Goal: Information Seeking & Learning: Learn about a topic

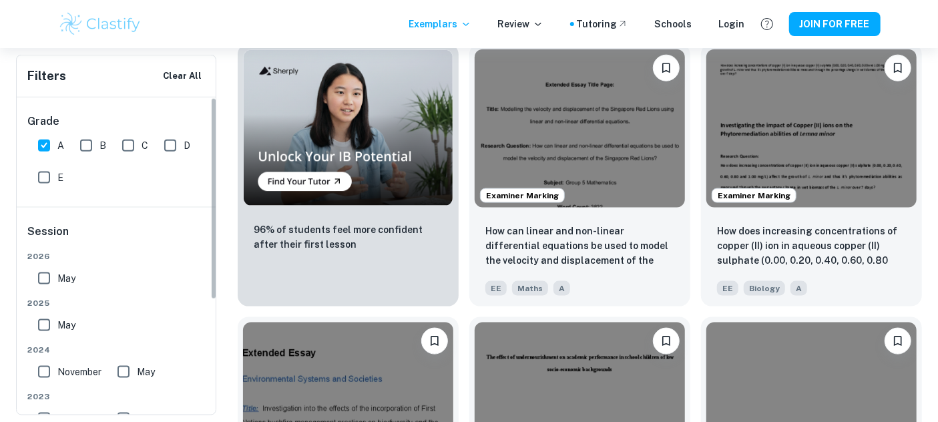
scroll to position [884, 0]
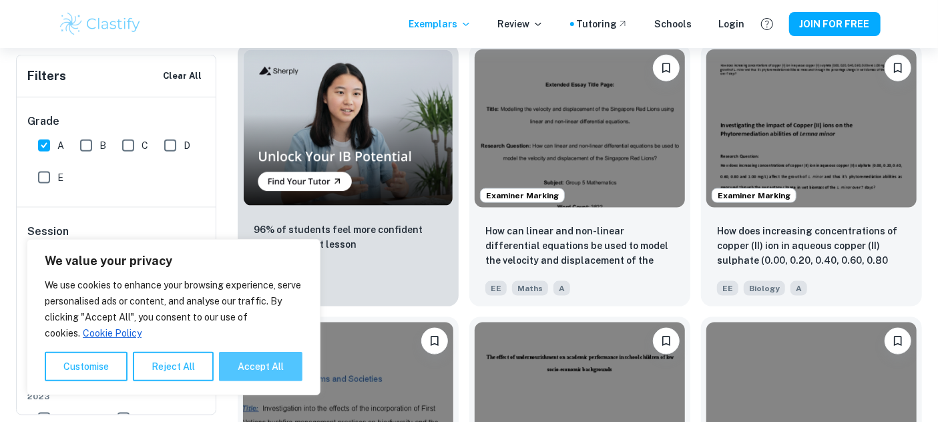
click at [247, 366] on button "Accept All" at bounding box center [260, 366] width 83 height 29
checkbox input "true"
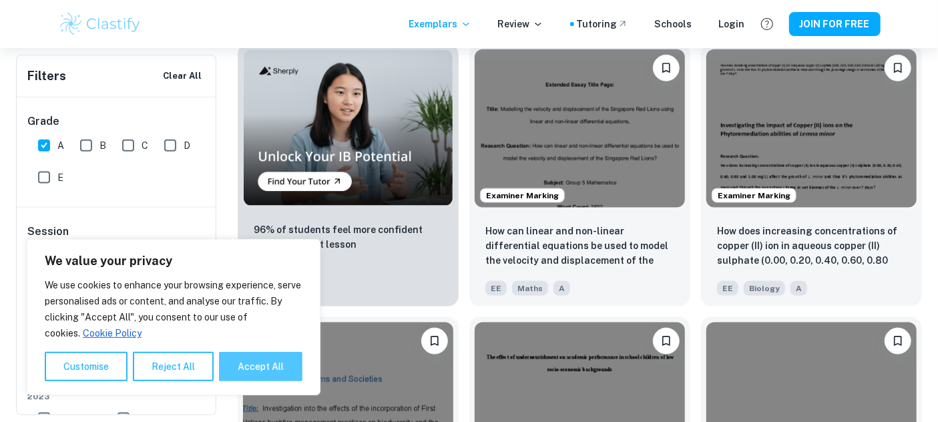
checkbox input "true"
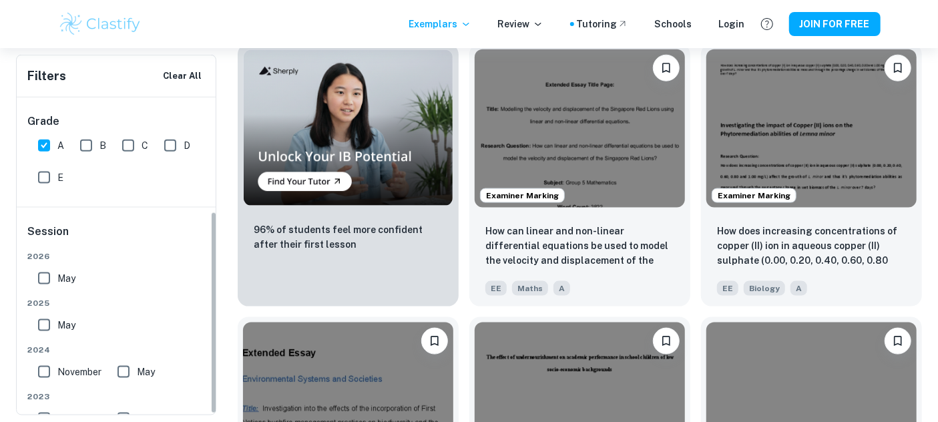
scroll to position [178, 0]
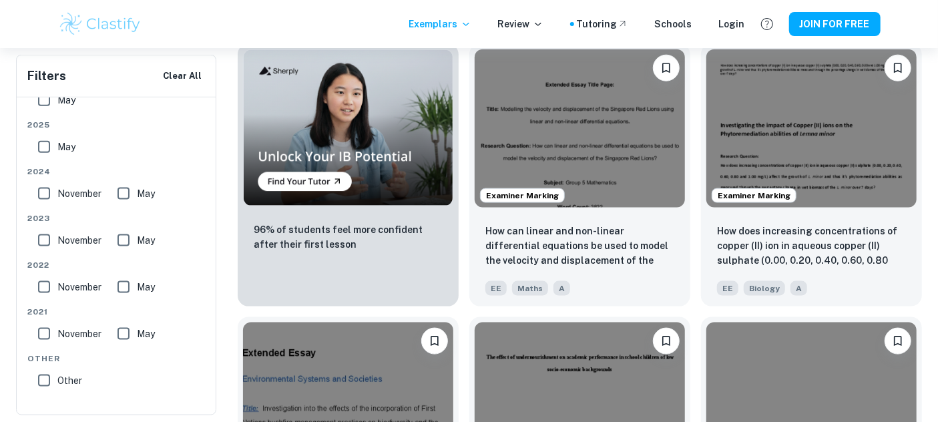
click at [59, 380] on span "Other" at bounding box center [69, 380] width 25 height 15
click at [57, 380] on input "Other" at bounding box center [44, 380] width 27 height 27
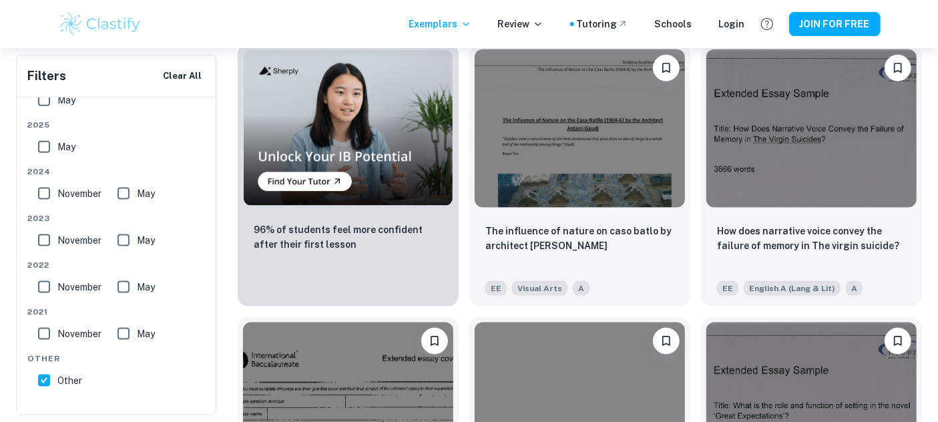
click at [51, 383] on input "Other" at bounding box center [44, 380] width 27 height 27
checkbox input "false"
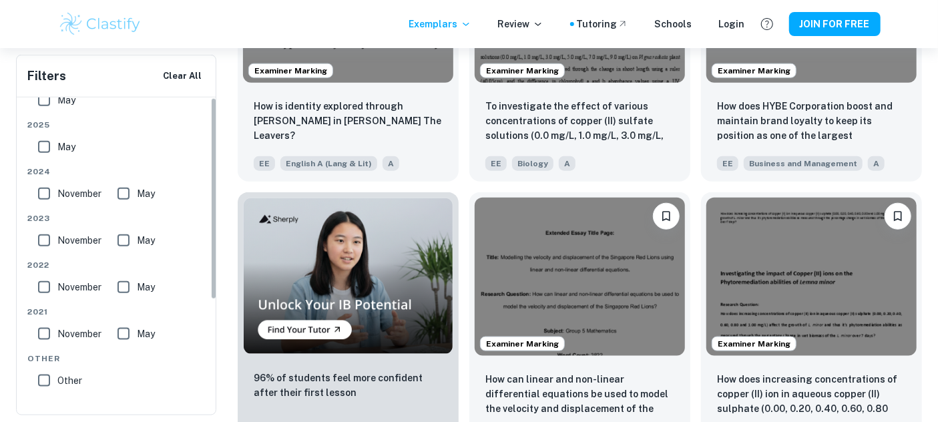
scroll to position [0, 0]
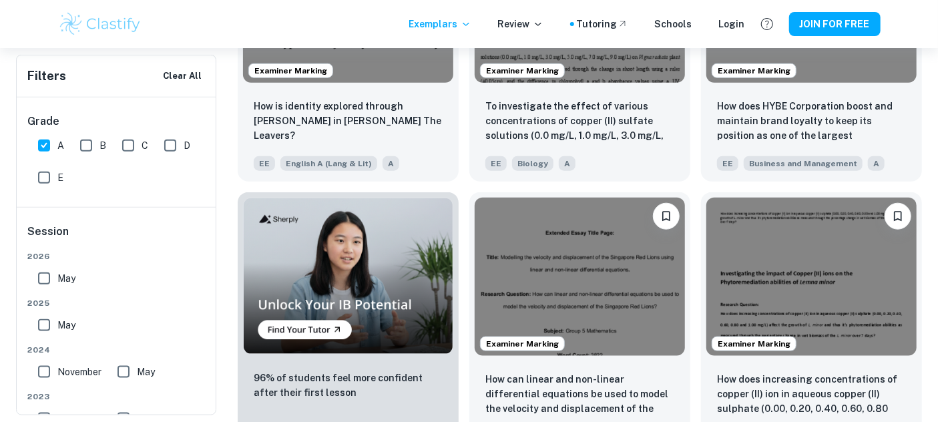
click at [556, 191] on div "Examiner Marking How can linear and non-linear differential equations be used t…" at bounding box center [575, 318] width 232 height 272
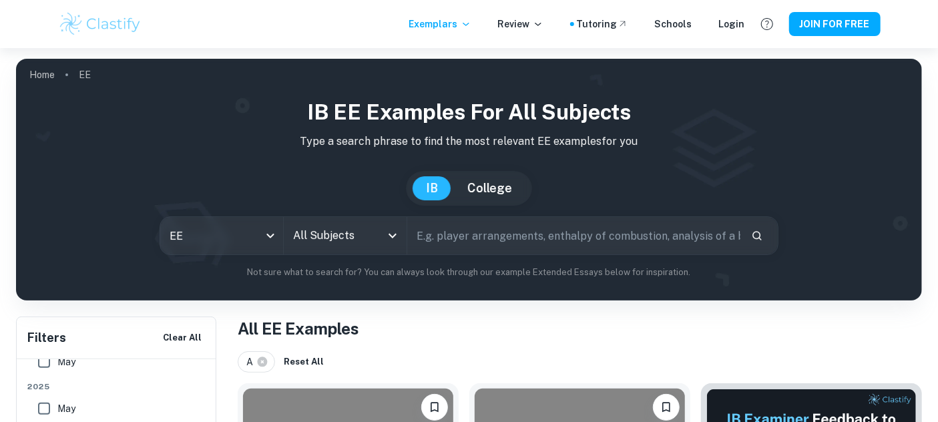
click at [374, 244] on input "All Subjects" at bounding box center [335, 235] width 91 height 25
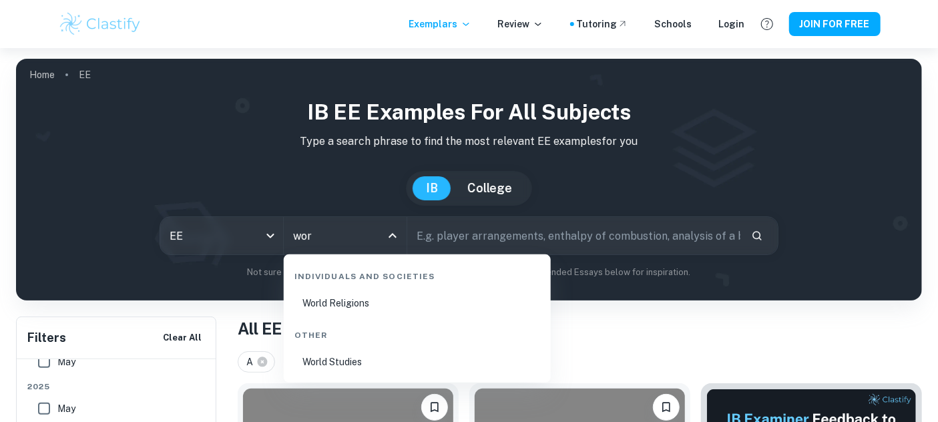
click at [371, 351] on li "World Studies" at bounding box center [417, 362] width 256 height 31
type input "World Studies"
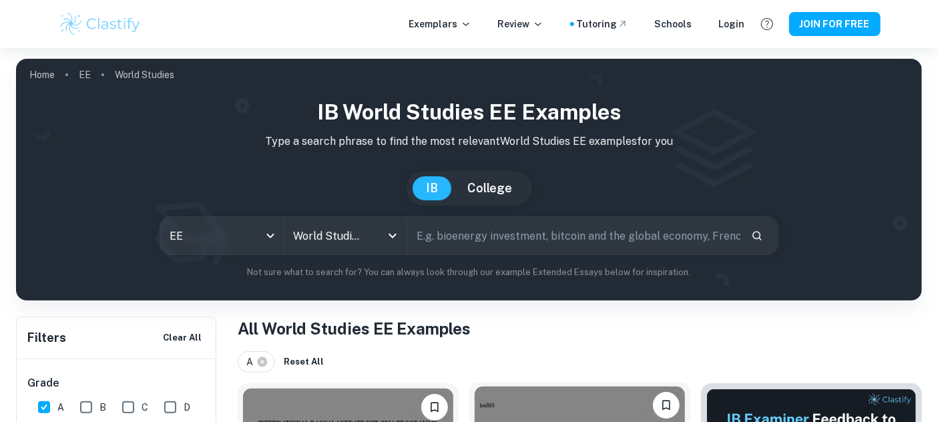
scroll to position [297, 0]
